Goal: Task Accomplishment & Management: Use online tool/utility

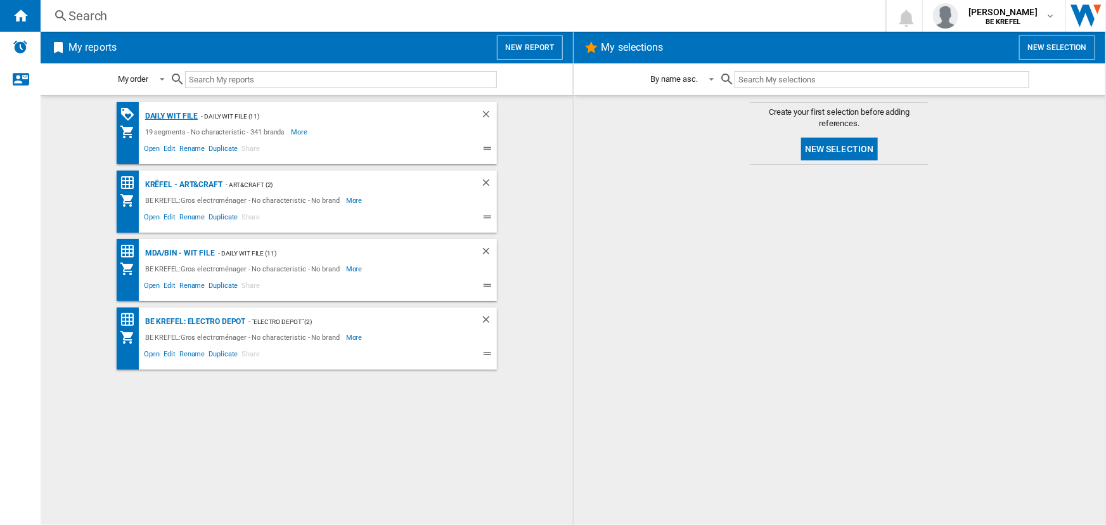
click at [170, 120] on div "Daily WIT file" at bounding box center [170, 116] width 56 height 16
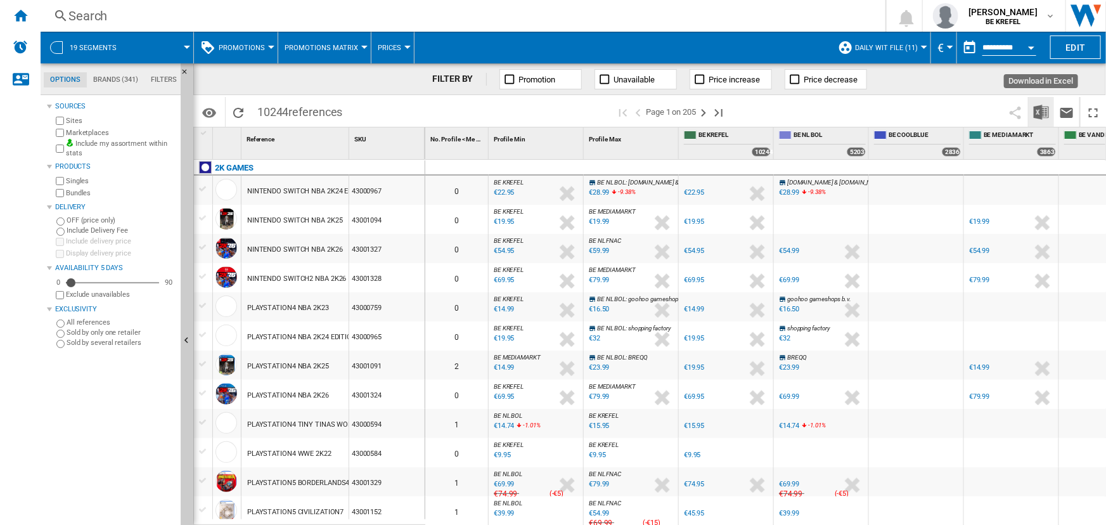
click at [1046, 117] on img "Download in Excel" at bounding box center [1041, 112] width 15 height 15
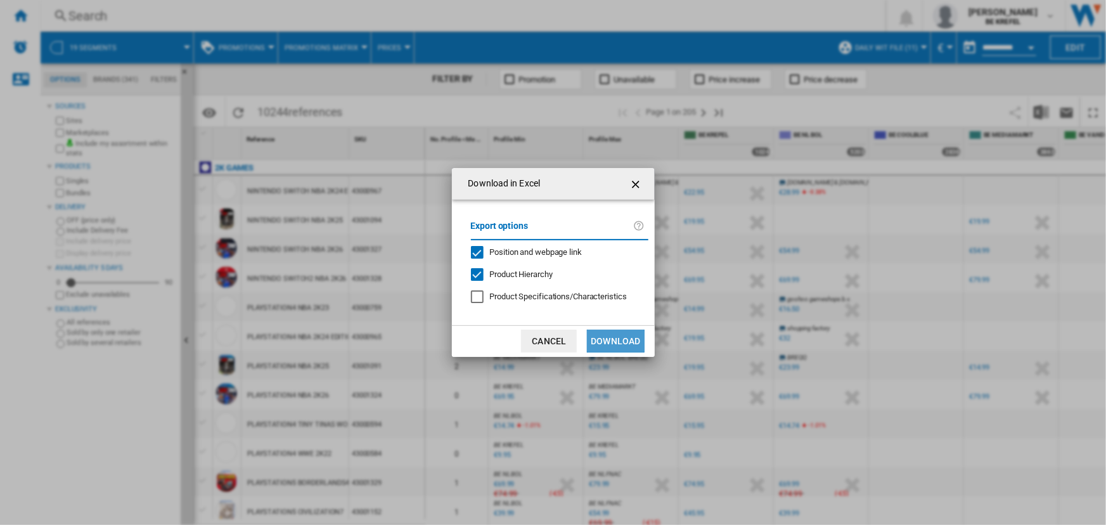
click at [599, 347] on button "Download" at bounding box center [615, 341] width 57 height 23
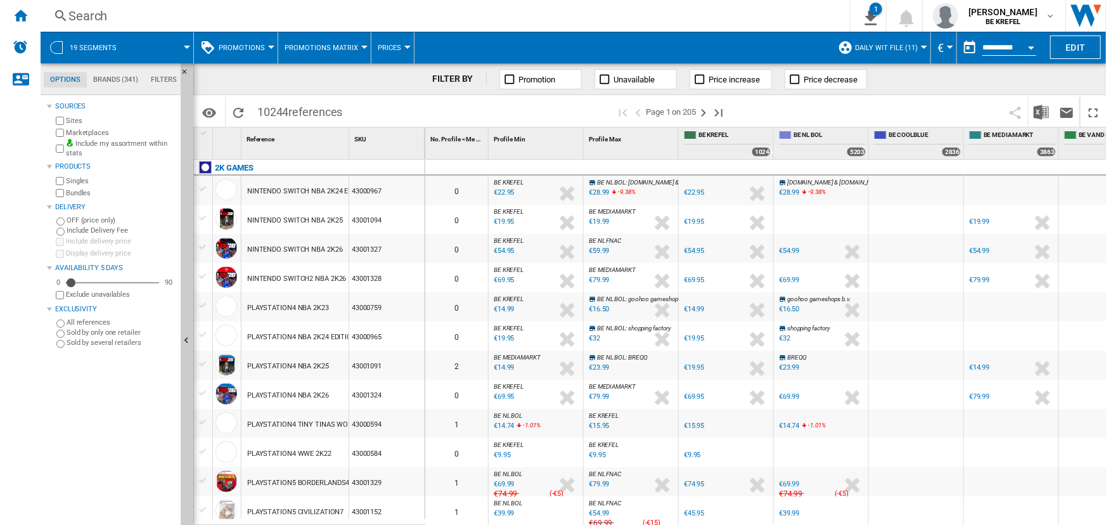
click at [204, 11] on div "Search" at bounding box center [442, 16] width 749 height 18
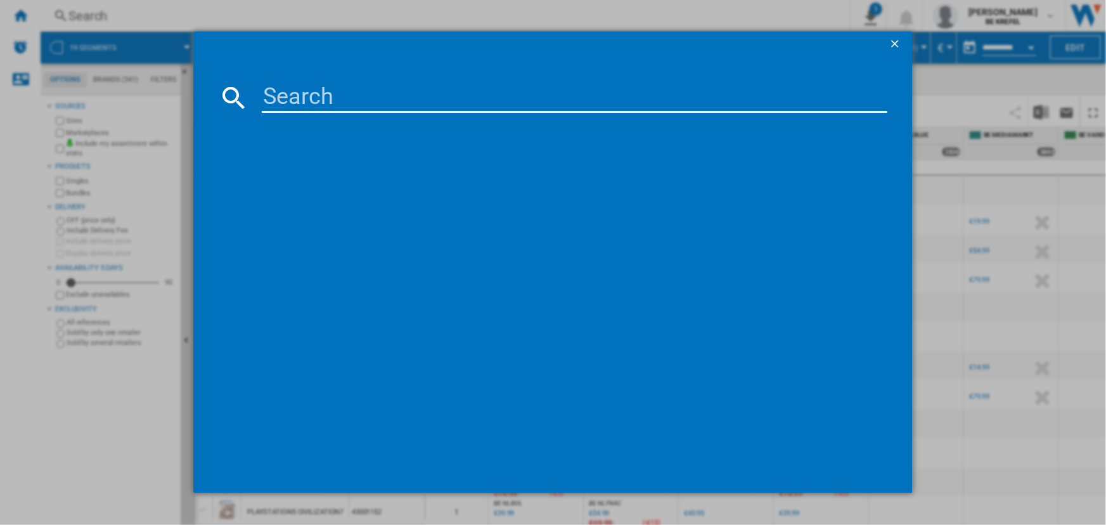
click at [345, 96] on input at bounding box center [574, 97] width 625 height 30
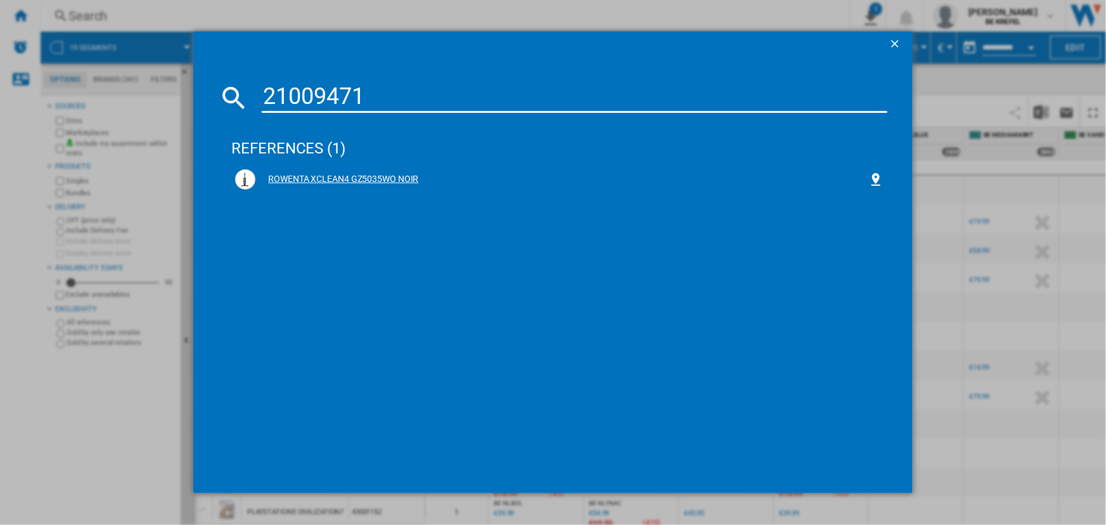
type input "21009471"
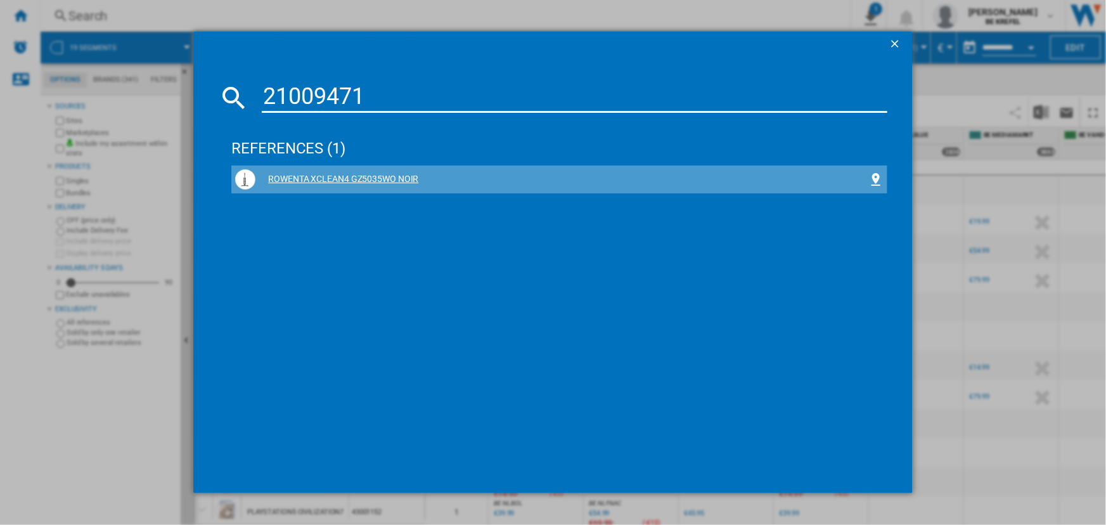
click at [337, 177] on div "ROWENTA XCLEAN4 GZ5035WO NOIR" at bounding box center [562, 179] width 612 height 13
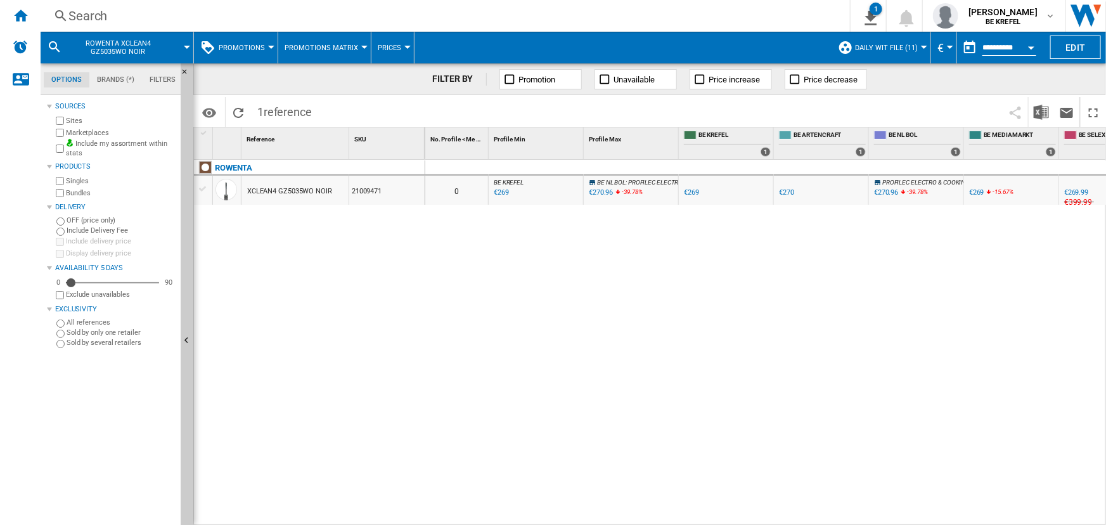
click at [241, 44] on span "Promotions" at bounding box center [242, 48] width 46 height 8
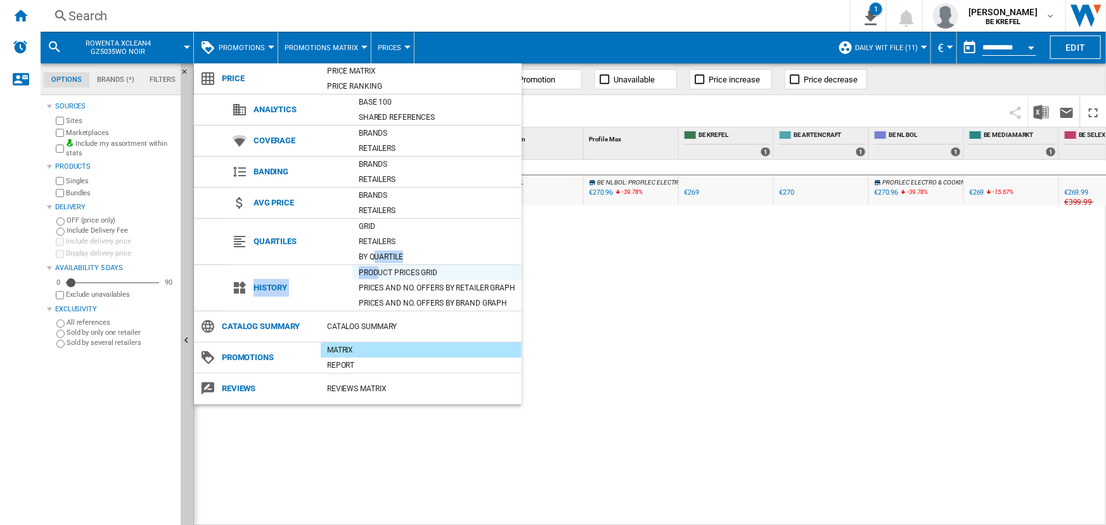
click at [376, 269] on md-menu-content "Price Price Matrix Price Ranking Analytics Base 100 Shared references Coverage …" at bounding box center [358, 233] width 328 height 341
click at [411, 270] on div "Product prices grid" at bounding box center [437, 272] width 169 height 13
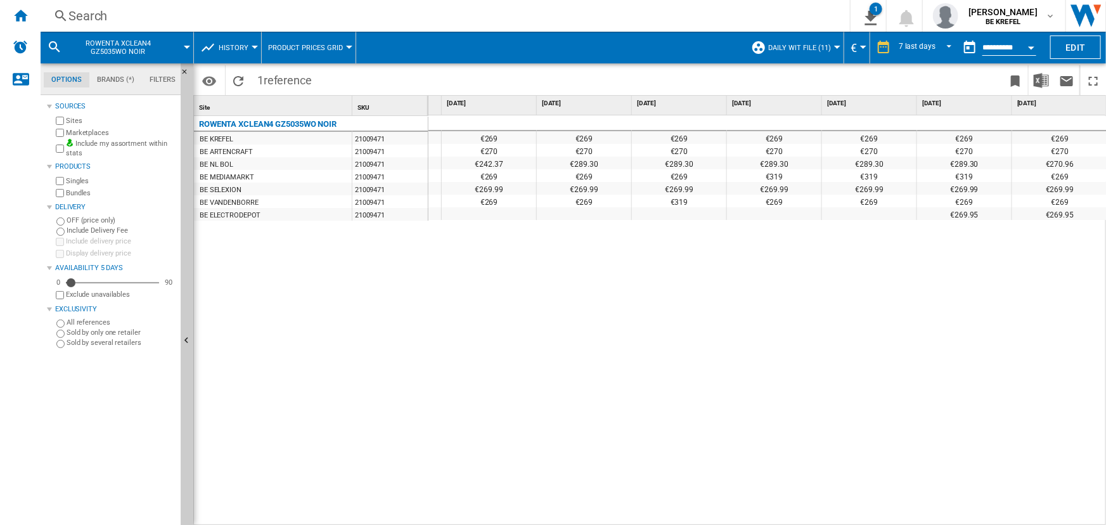
click at [288, 379] on div "ROWENTA XCLEAN4 GZ5035WO NOIR BE KREFEL 21009471 BE ARTENCRAFT 21009471 BE NL B…" at bounding box center [311, 318] width 235 height 404
click at [209, 21] on div "Search" at bounding box center [442, 16] width 749 height 18
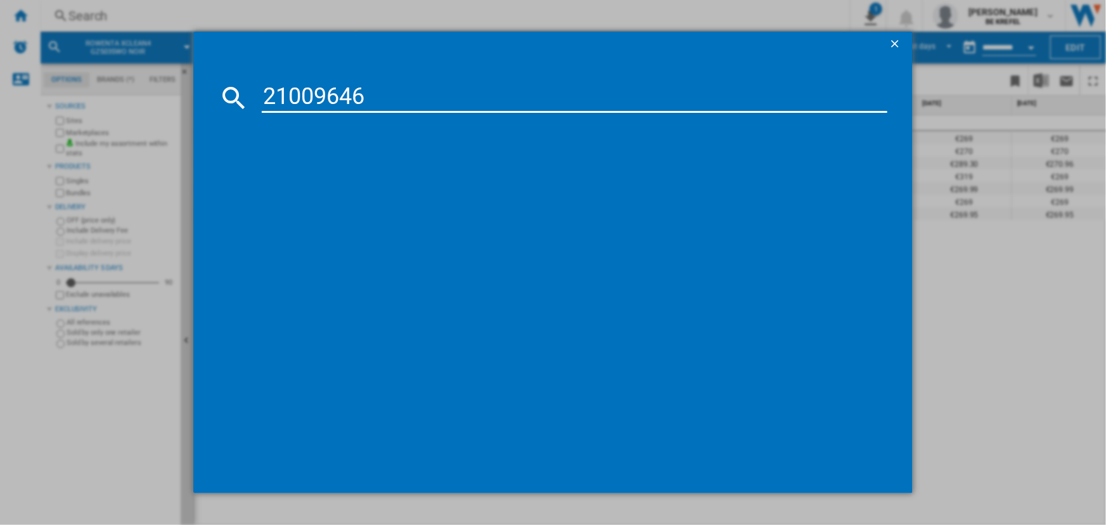
type input "21009646"
click at [341, 177] on div "ROWENTA XCLEAN 10 GZ7035WO BLANC" at bounding box center [562, 179] width 612 height 13
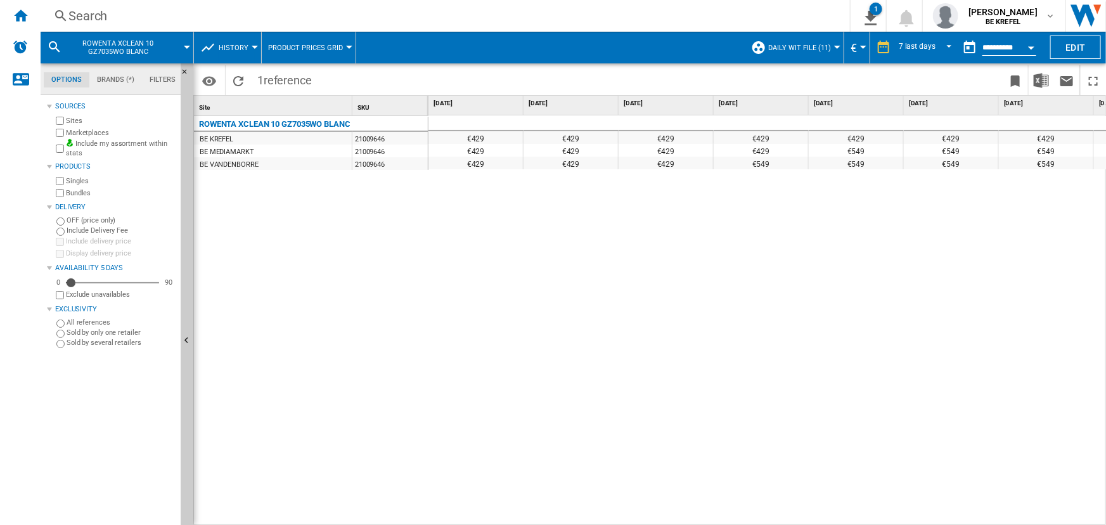
click at [253, 46] on div at bounding box center [255, 47] width 6 height 3
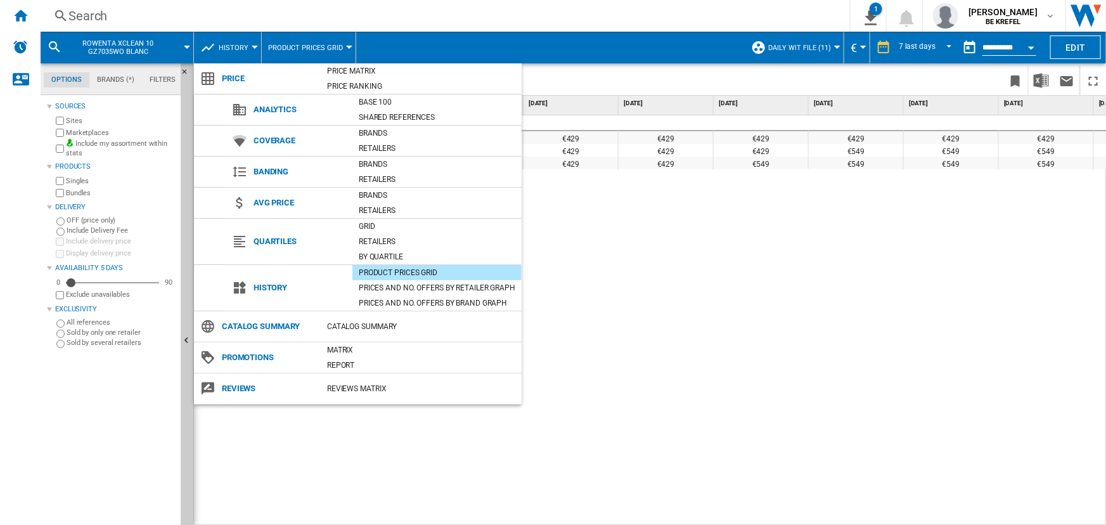
click at [808, 235] on md-backdrop at bounding box center [553, 262] width 1106 height 525
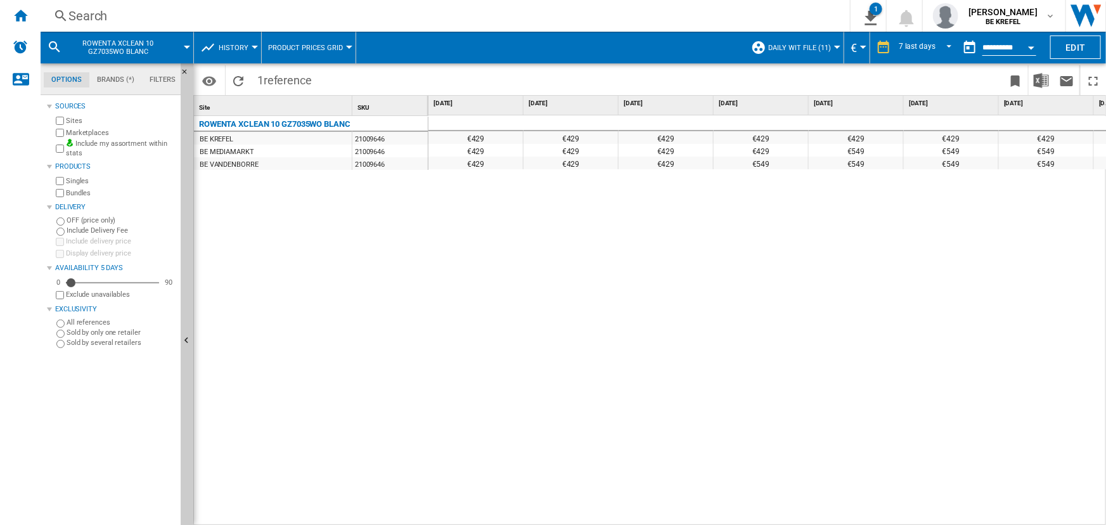
scroll to position [0, 82]
